Goal: Task Accomplishment & Management: Manage account settings

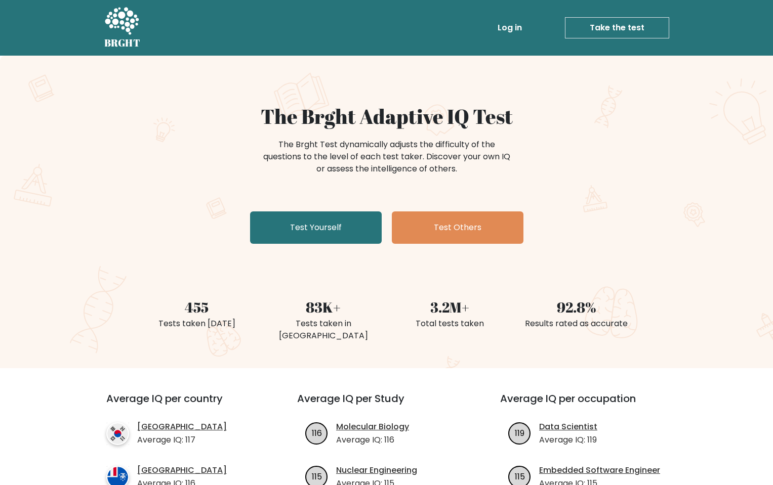
click at [510, 26] on link "Log in" at bounding box center [509, 28] width 32 height 20
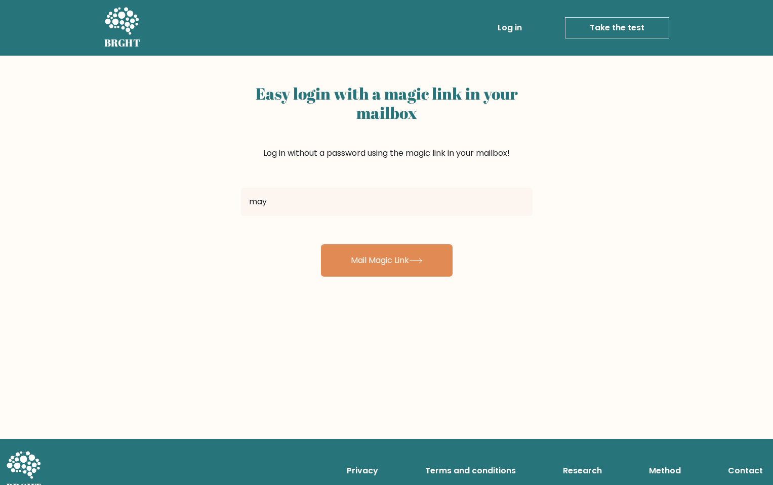
type input "[EMAIL_ADDRESS][DOMAIN_NAME]"
click at [321, 244] on button "Mail Magic Link" at bounding box center [387, 260] width 132 height 32
